Goal: Information Seeking & Learning: Learn about a topic

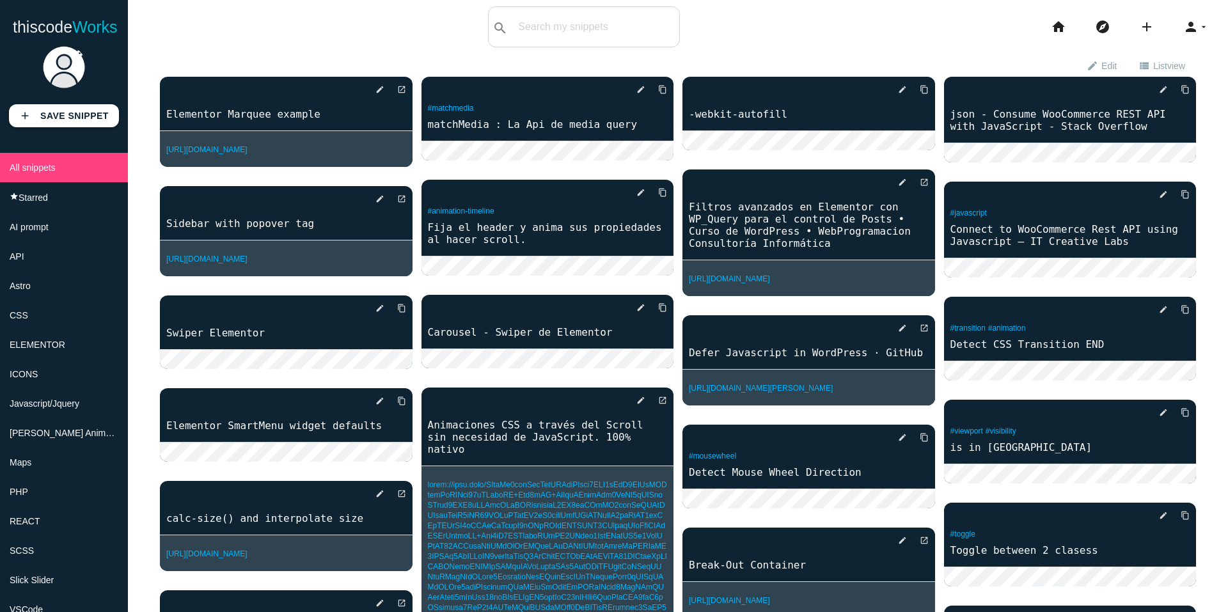
click at [41, 350] on span "ELEMENTOR" at bounding box center [38, 345] width 56 height 10
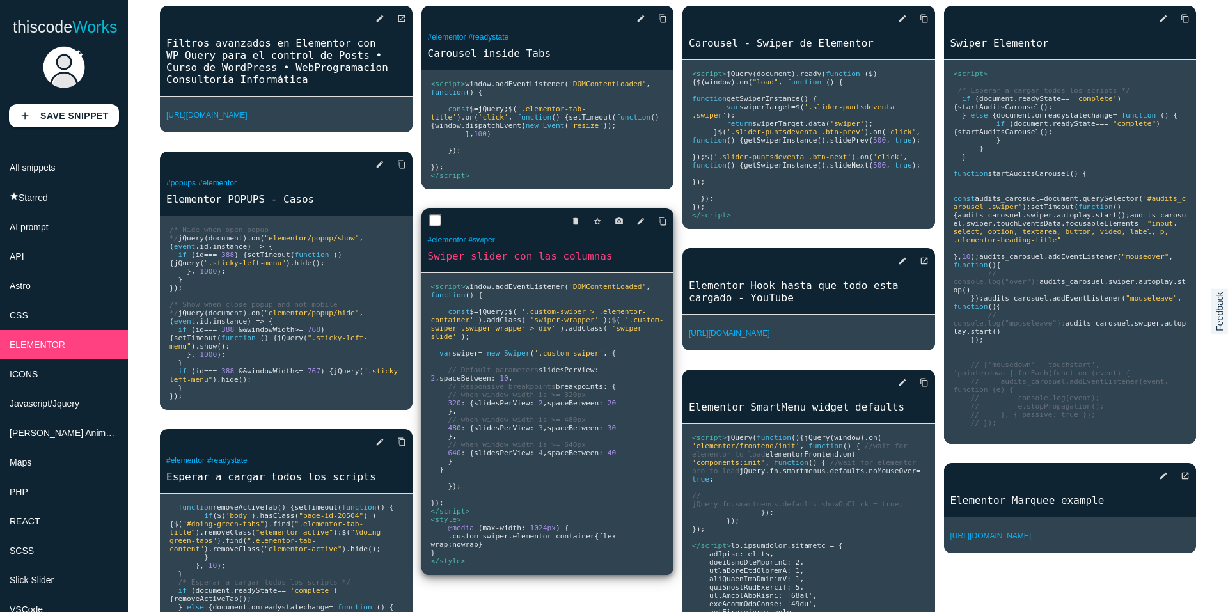
scroll to position [64, 0]
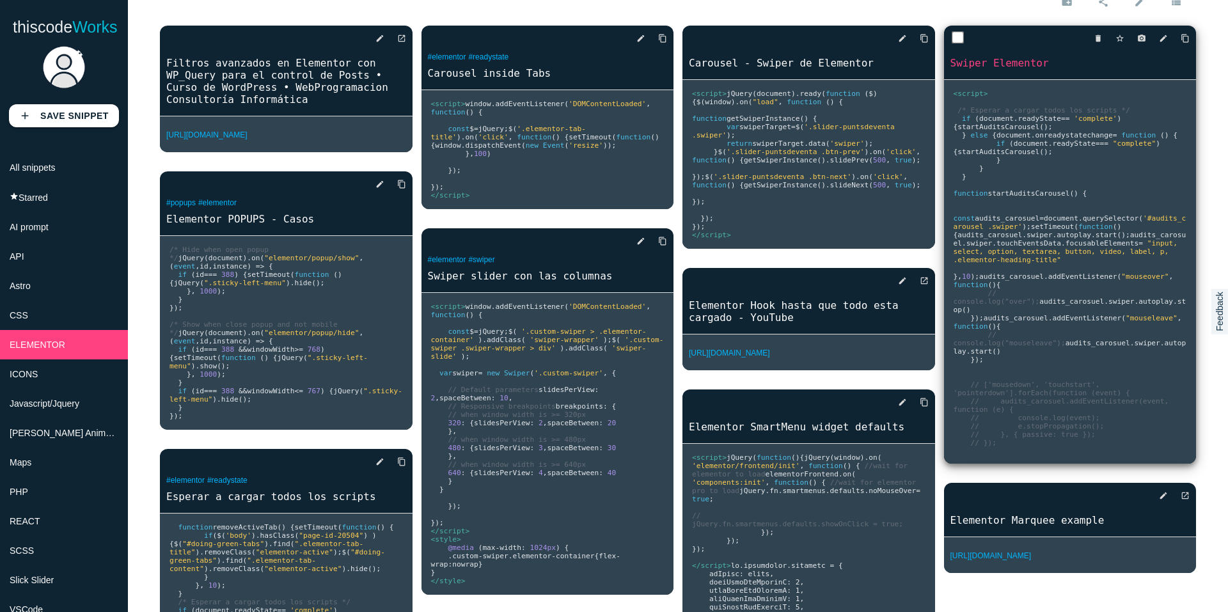
click at [413, 236] on pre "<script> /* Esperar a cargar todos los scripts */ if ( document . readyState ==…" at bounding box center [286, 333] width 253 height 194
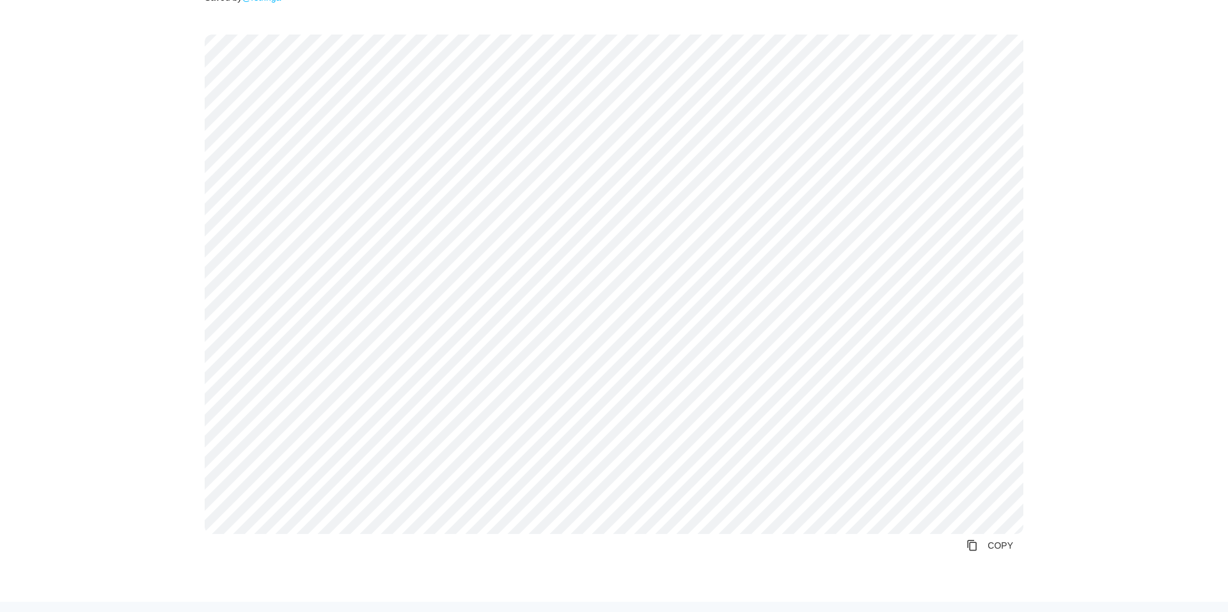
scroll to position [192, 0]
